Goal: Check status: Check status

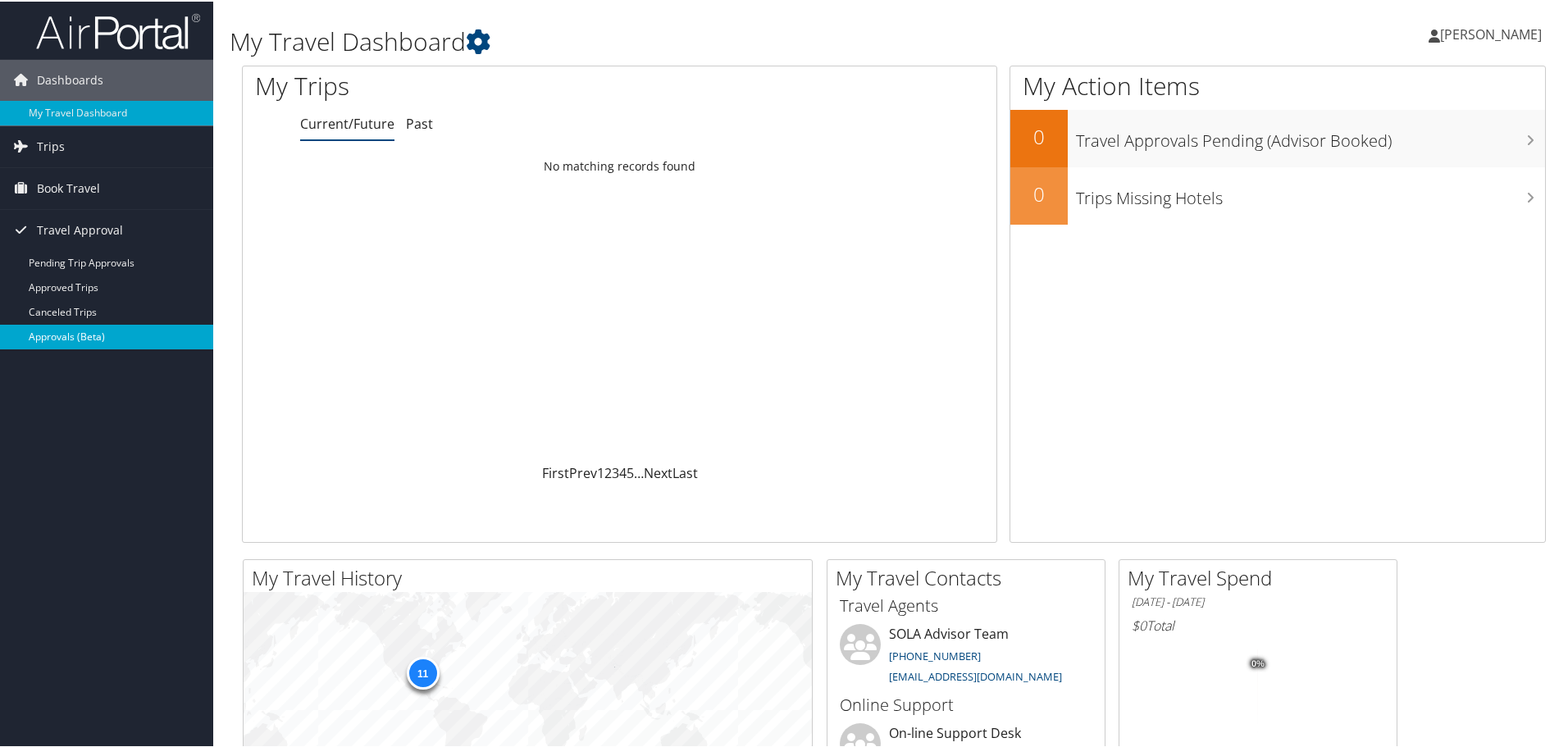
click at [54, 339] on link "Approvals (Beta)" at bounding box center [106, 335] width 213 height 25
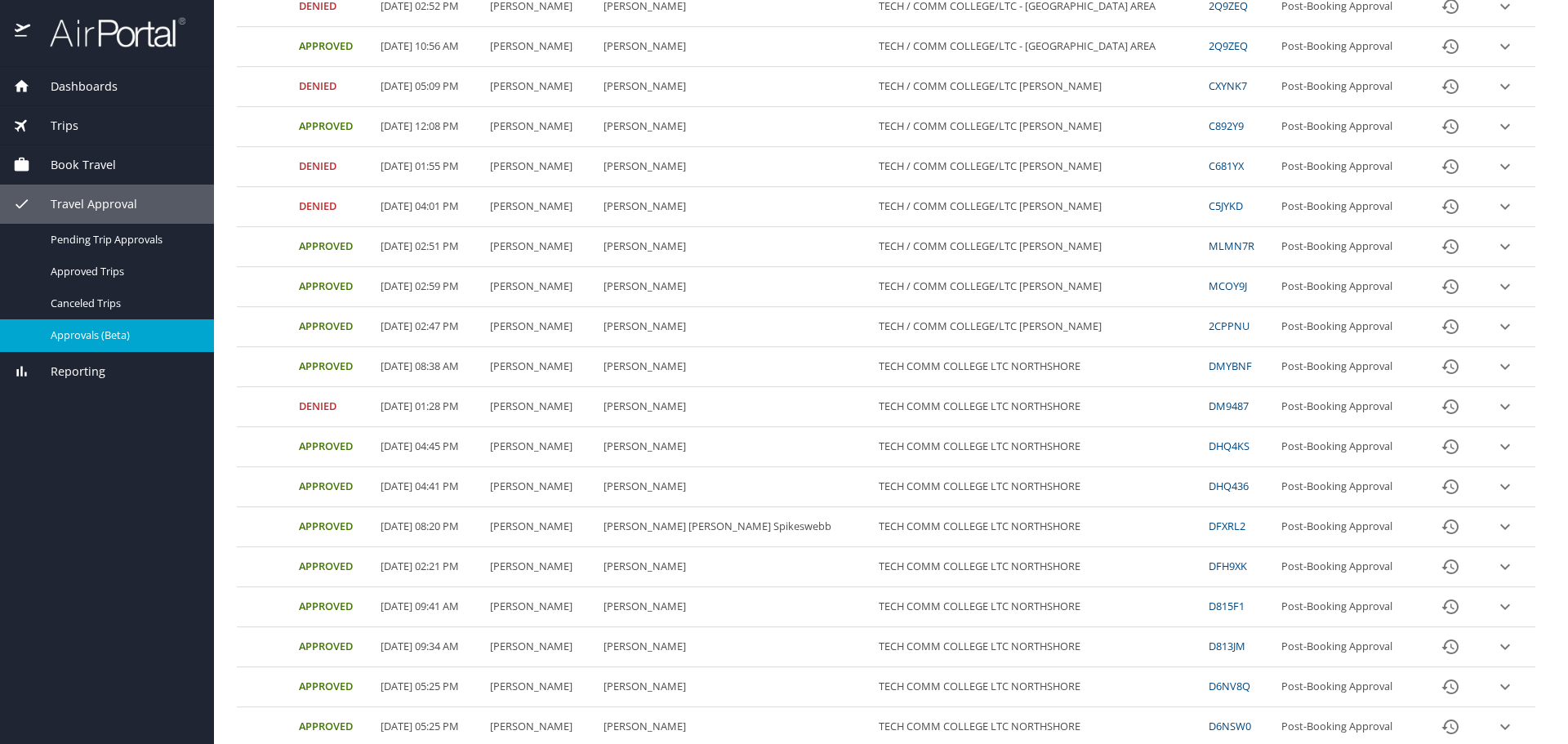
scroll to position [490, 0]
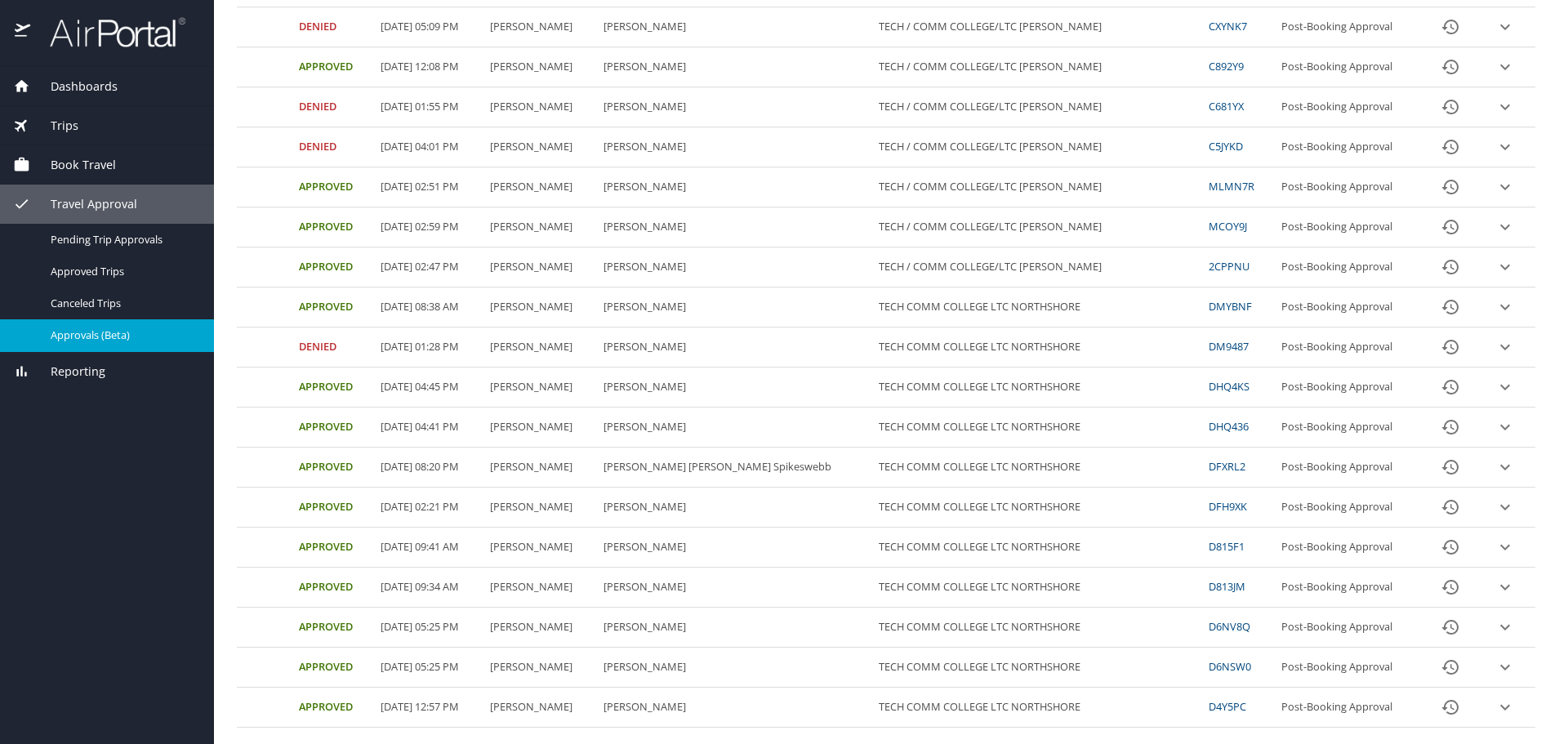
click at [1208, 501] on link "DFH9XK" at bounding box center [1227, 506] width 39 height 15
click at [1496, 507] on icon "expand row" at bounding box center [1506, 507] width 20 height 20
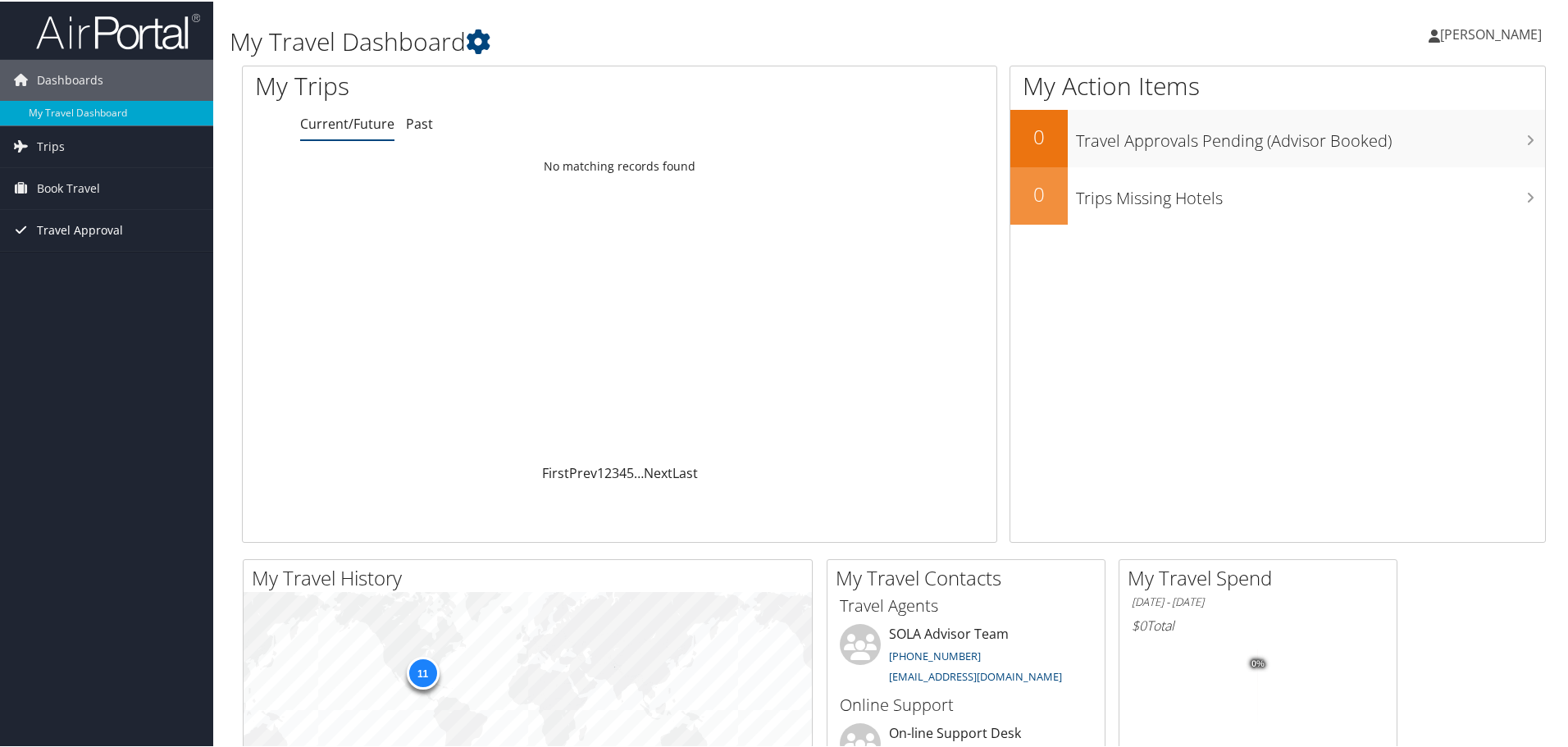
click at [50, 229] on span "Travel Approval" at bounding box center [80, 228] width 87 height 41
click at [52, 329] on link "Approvals (Beta)" at bounding box center [106, 335] width 213 height 25
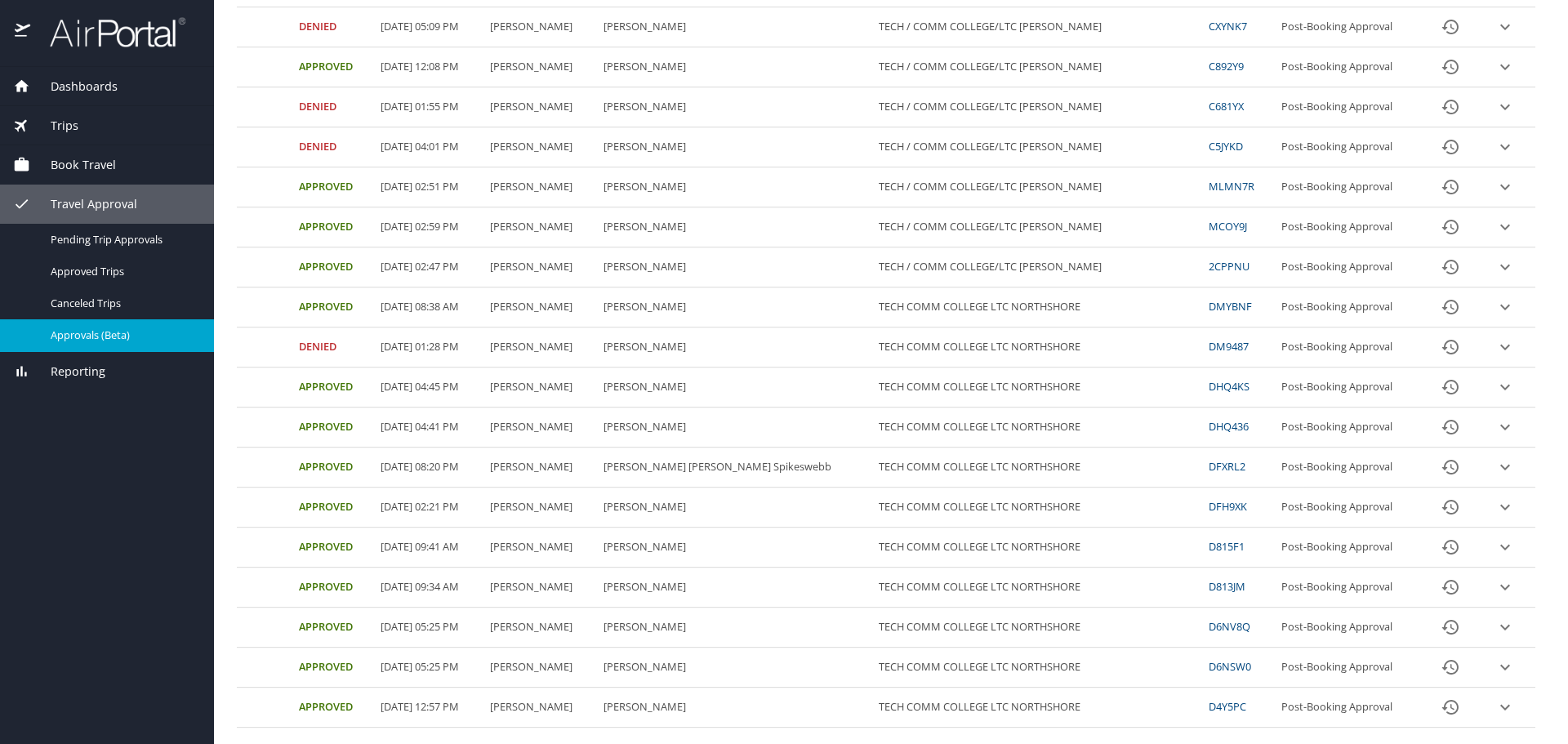
scroll to position [524, 0]
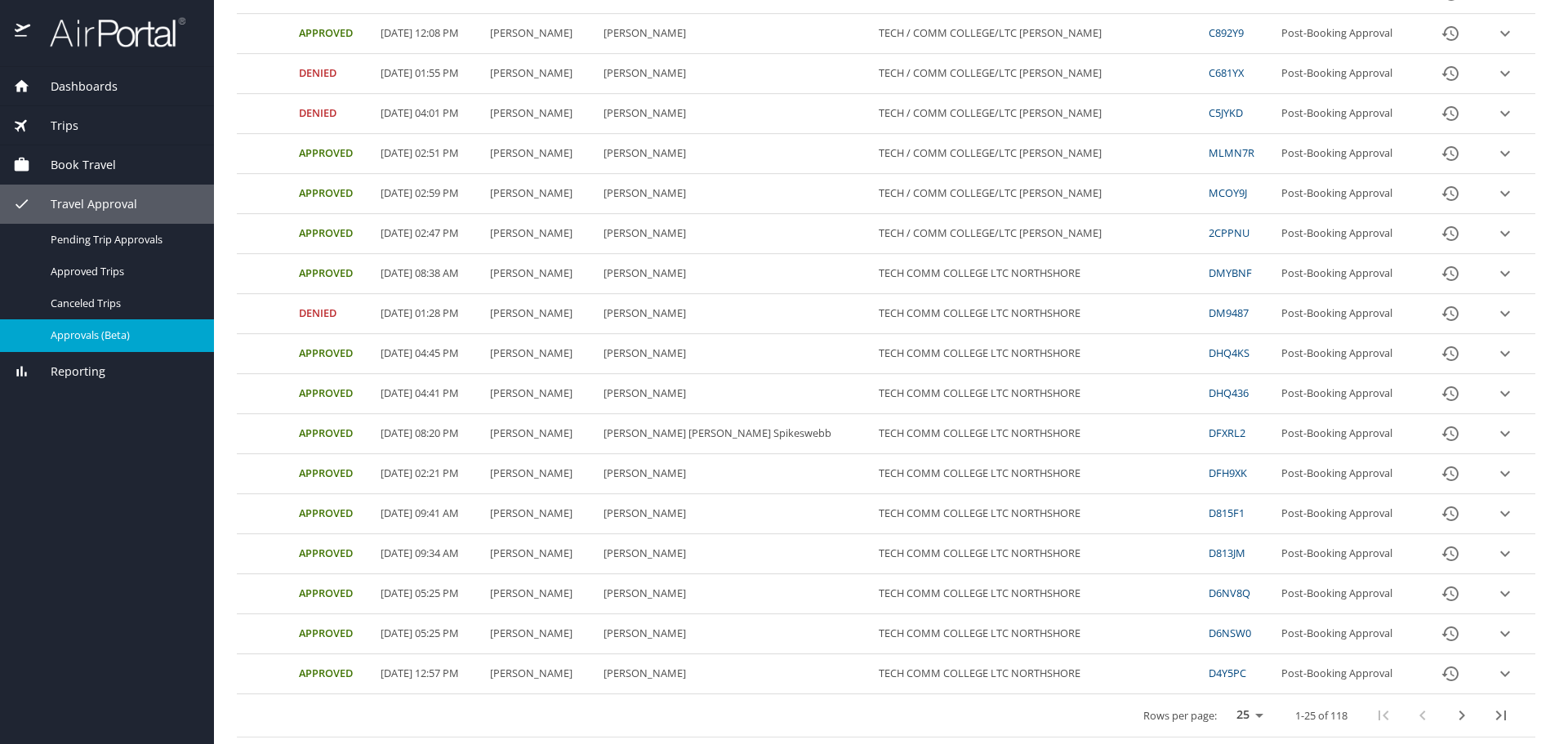
click at [1208, 478] on link "DFH9XK" at bounding box center [1227, 473] width 39 height 15
click at [1496, 469] on icon "expand row" at bounding box center [1506, 474] width 20 height 20
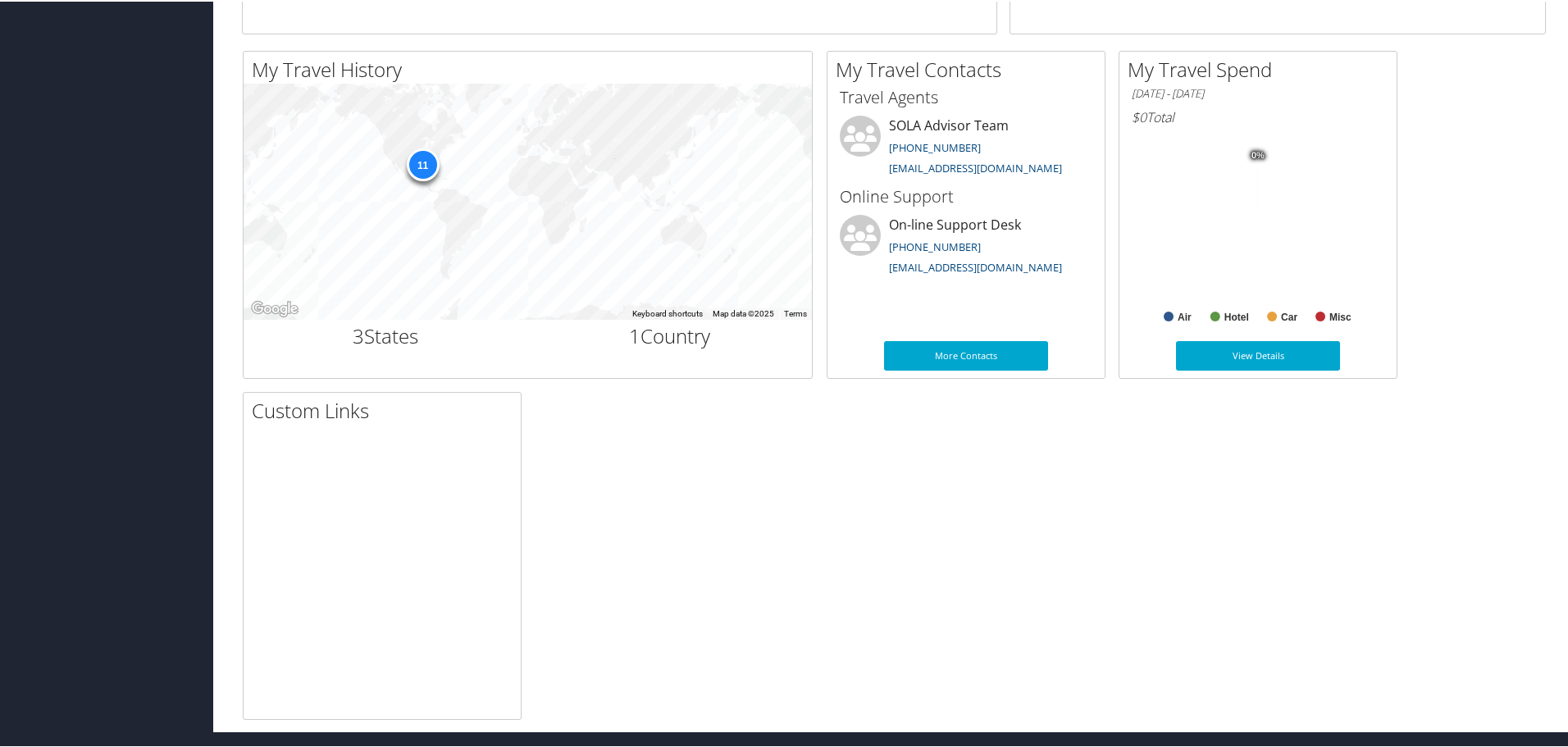
scroll to position [181, 0]
